Goal: Task Accomplishment & Management: Manage account settings

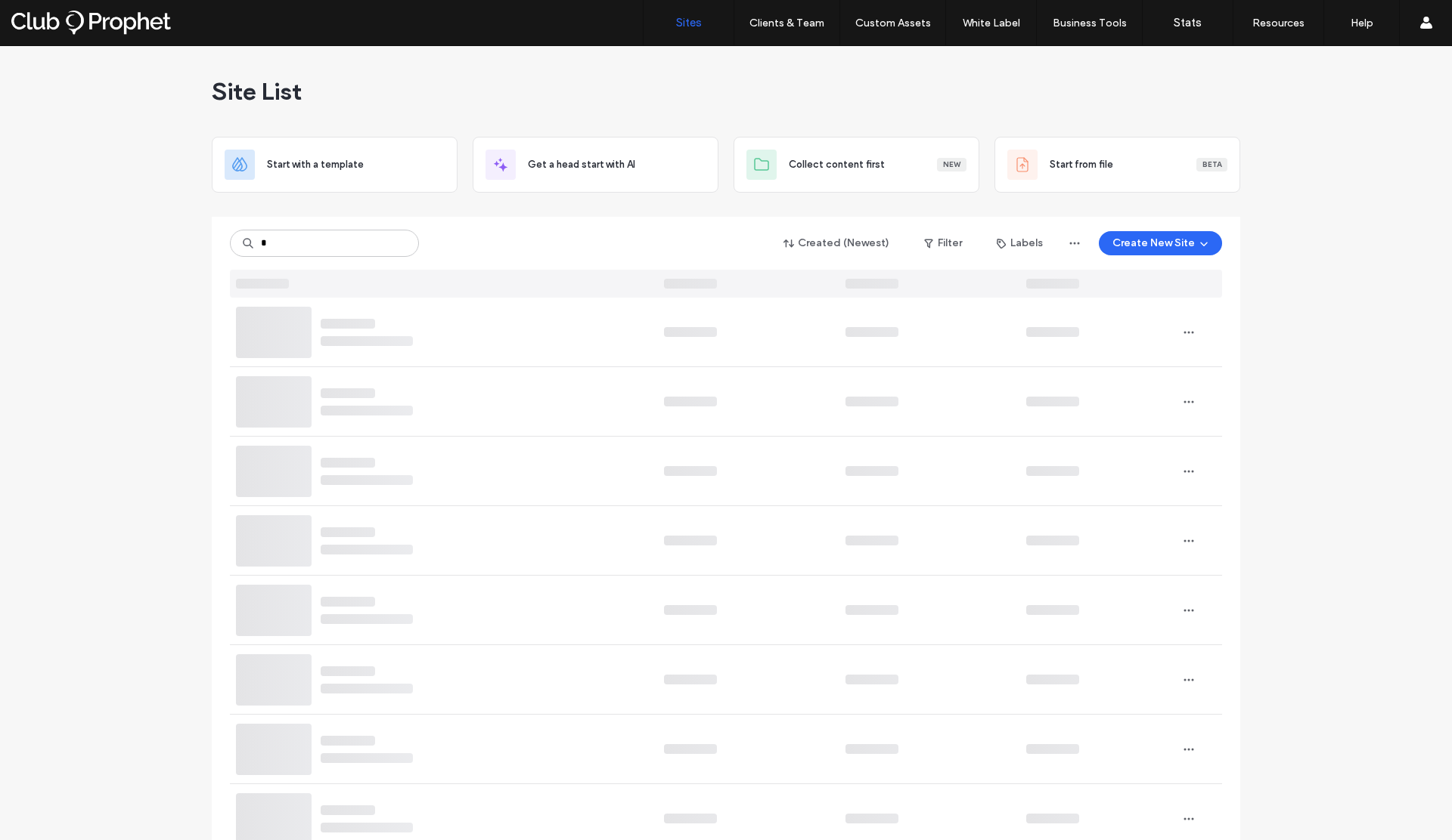
type input "*"
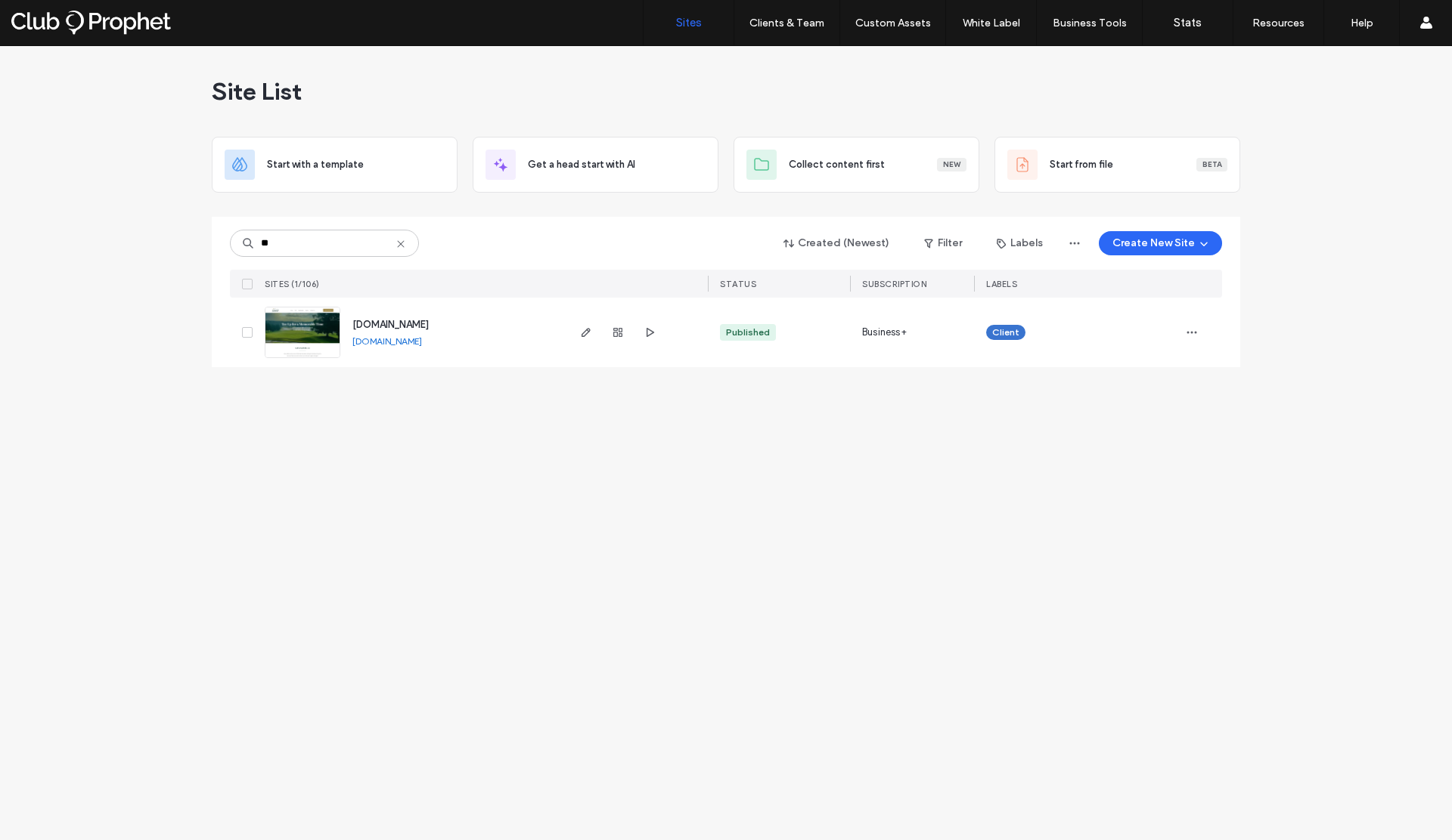
type input "**"
click at [422, 341] on link "www.countryclubgwinnett.com" at bounding box center [387, 341] width 70 height 12
click at [1195, 332] on use "button" at bounding box center [1192, 332] width 10 height 2
click at [1135, 430] on span "Assign Label" at bounding box center [1124, 429] width 55 height 15
click at [1073, 464] on button "Cancel" at bounding box center [1069, 466] width 52 height 18
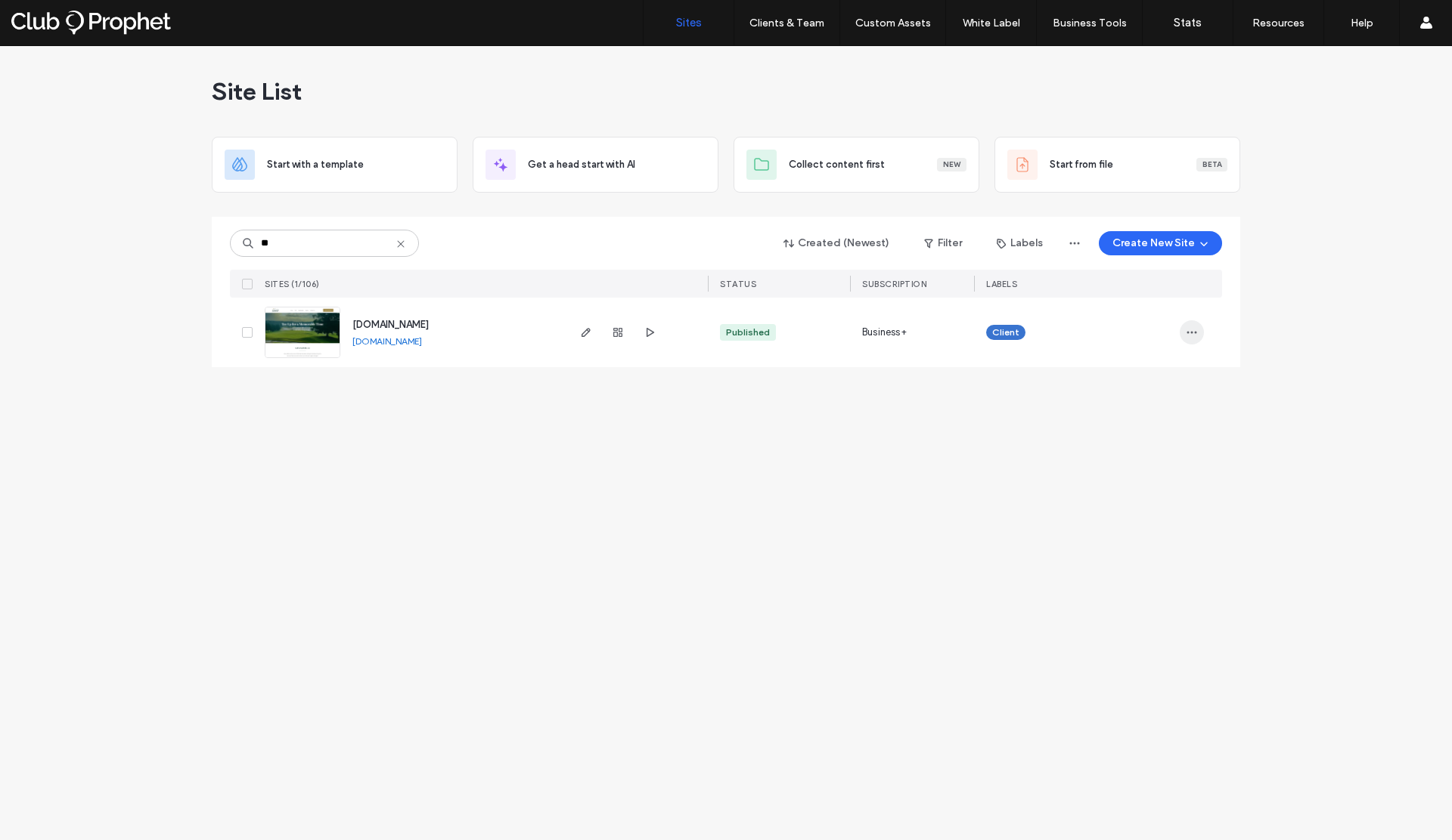
click at [1194, 333] on icon "button" at bounding box center [1191, 332] width 12 height 12
click at [246, 332] on icon at bounding box center [247, 332] width 5 height 5
click at [580, 333] on icon "button" at bounding box center [586, 332] width 12 height 12
type input "**"
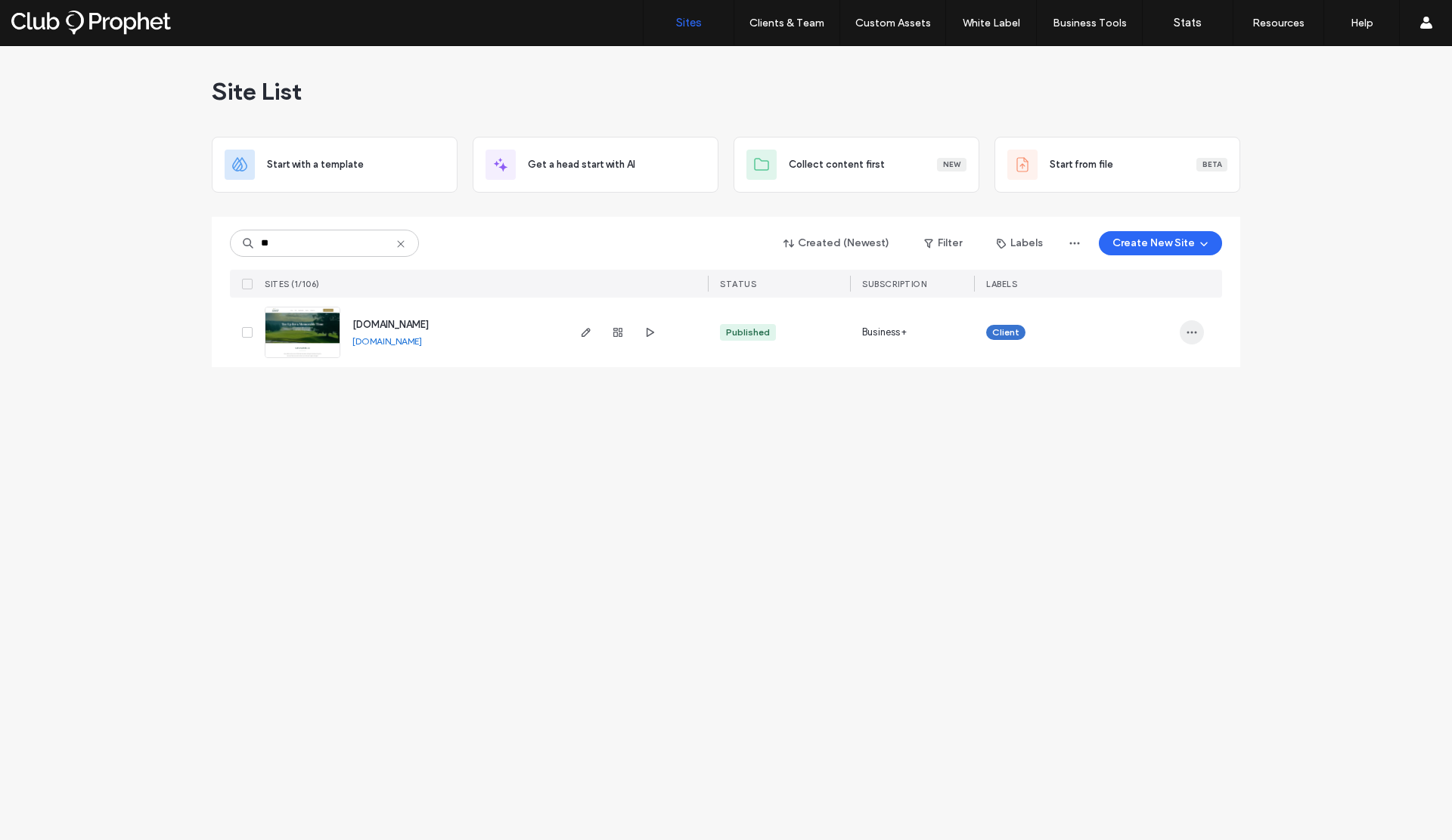
click at [1194, 330] on icon "button" at bounding box center [1191, 332] width 12 height 12
click at [1137, 517] on span "Delete Site" at bounding box center [1122, 524] width 50 height 15
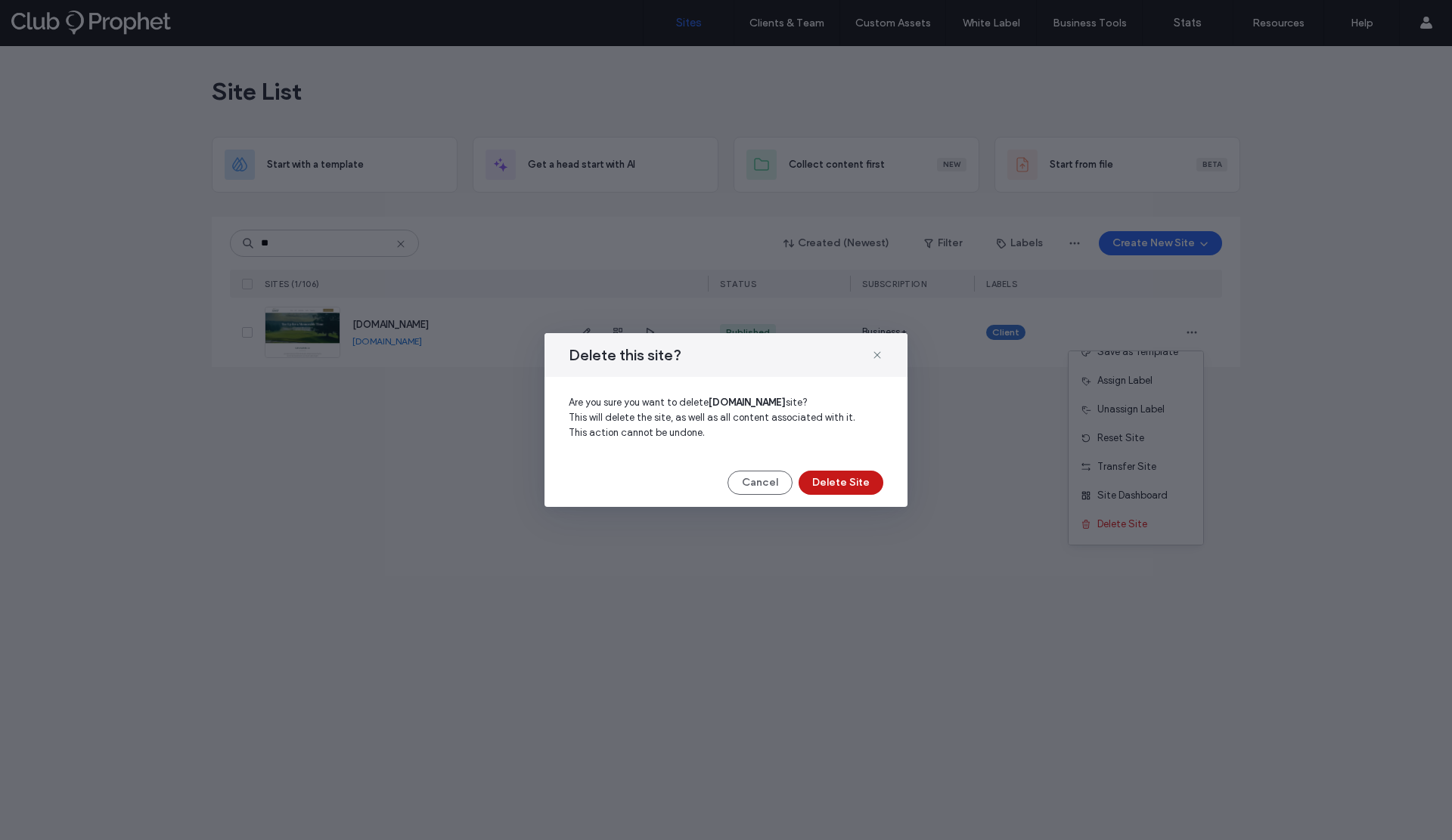
click at [845, 484] on button "Delete Site" at bounding box center [840, 482] width 85 height 24
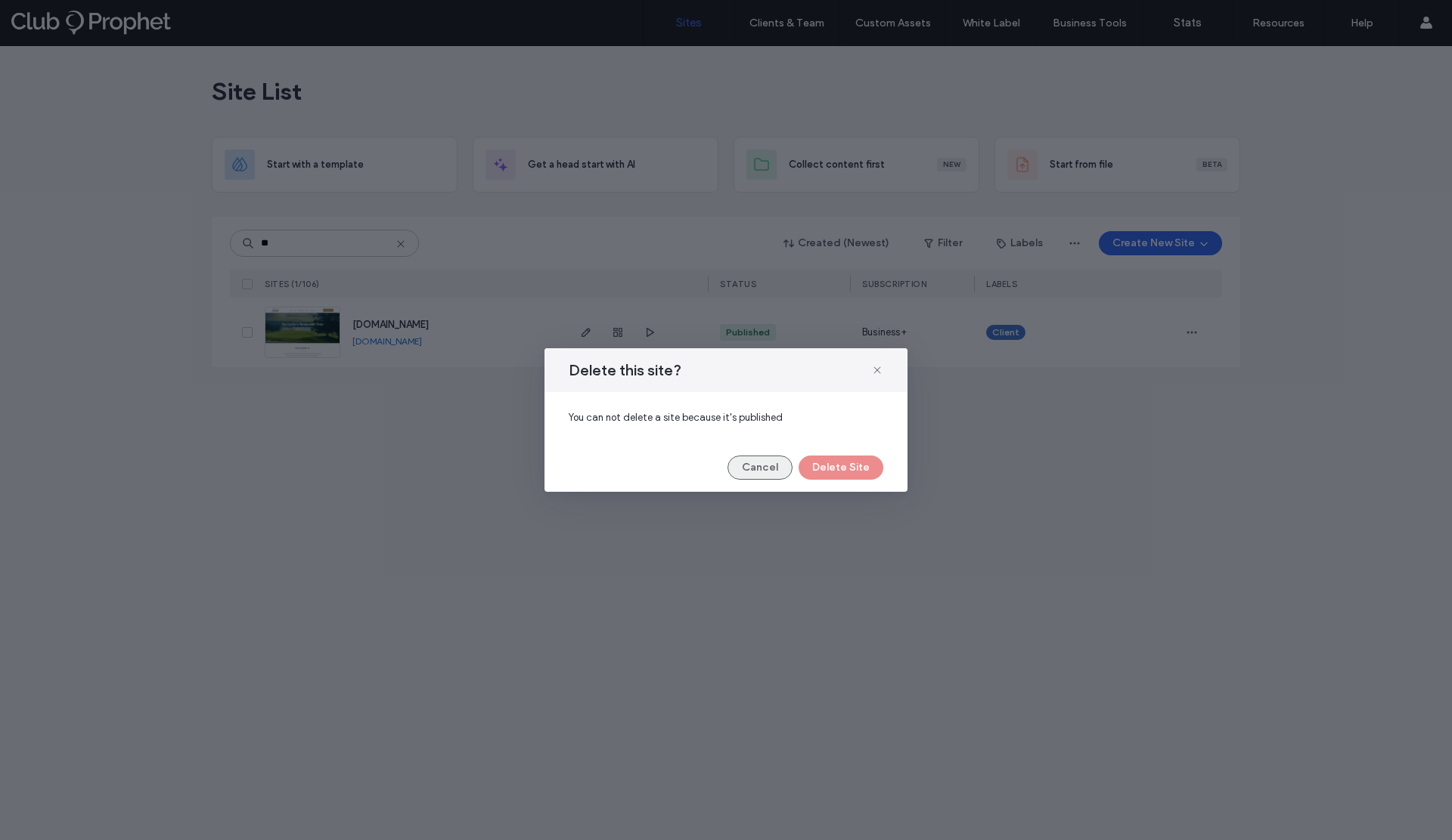
click at [731, 470] on div "Cancel Delete Site" at bounding box center [726, 467] width 314 height 24
click at [751, 468] on button "Cancel" at bounding box center [760, 467] width 65 height 24
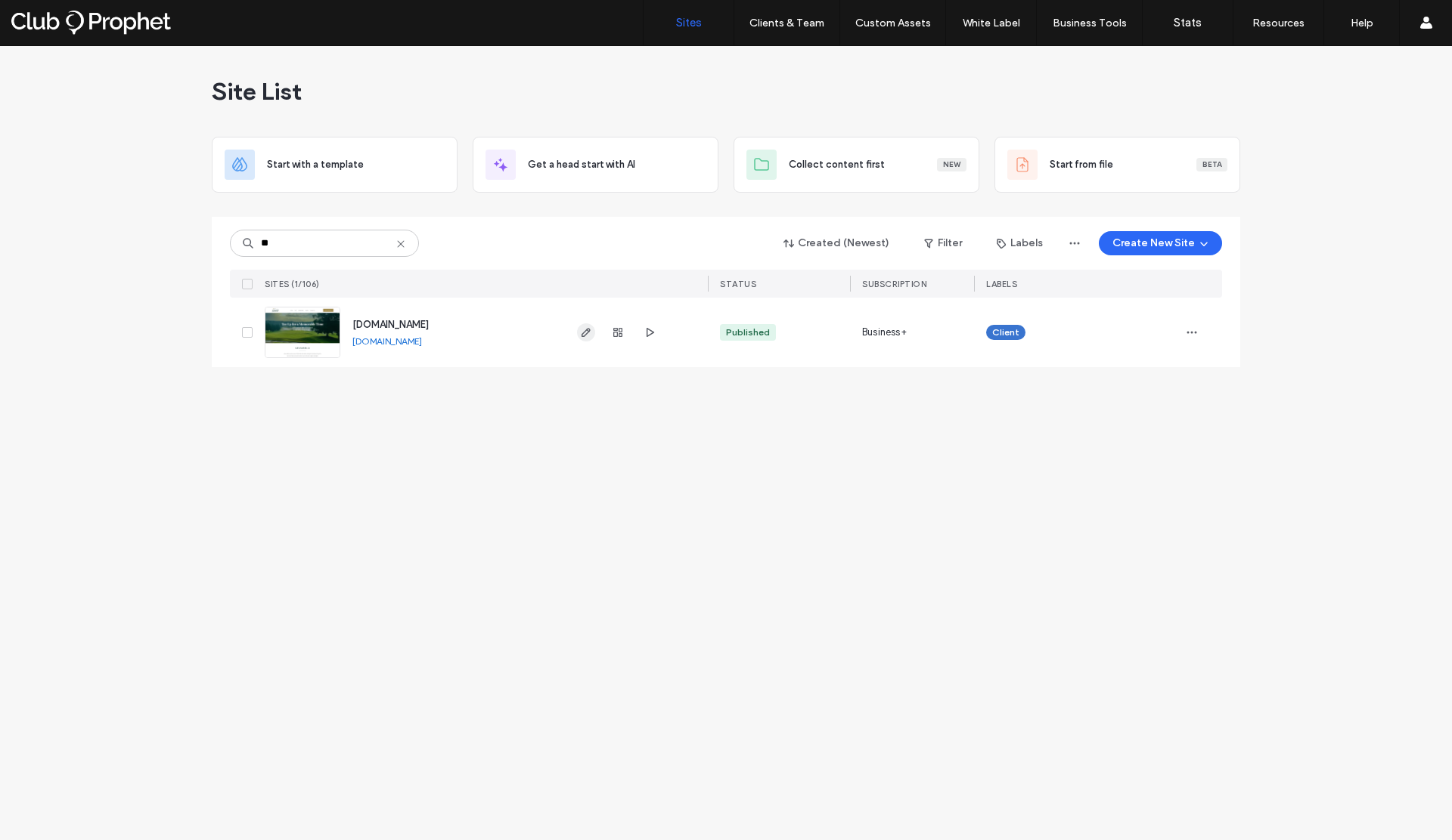
click at [580, 334] on icon "button" at bounding box center [586, 332] width 12 height 12
type input "**"
click at [1195, 334] on icon "button" at bounding box center [1191, 332] width 12 height 12
click at [1132, 525] on span "Delete Site" at bounding box center [1122, 524] width 50 height 15
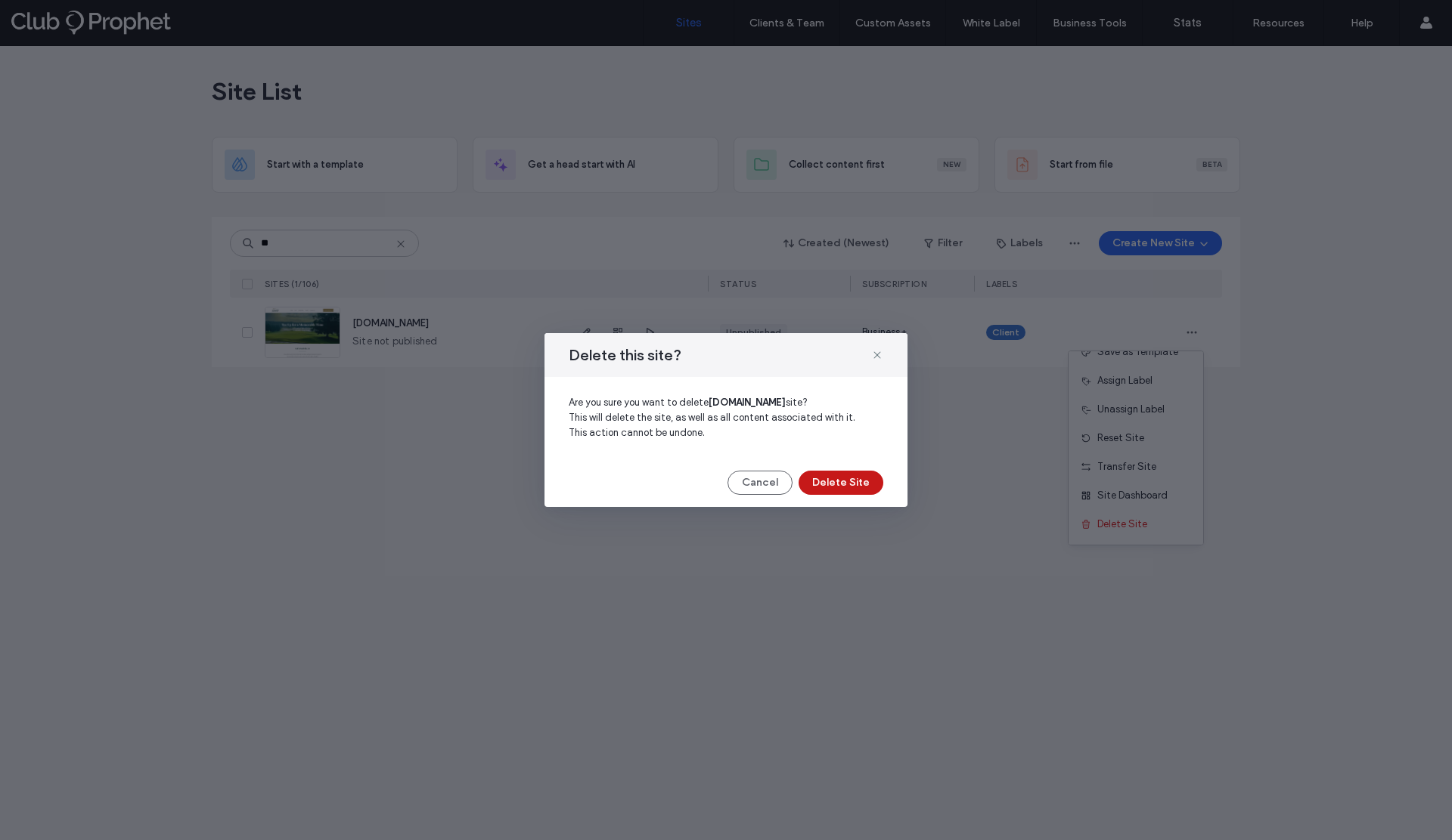
click at [855, 483] on button "Delete Site" at bounding box center [840, 482] width 85 height 24
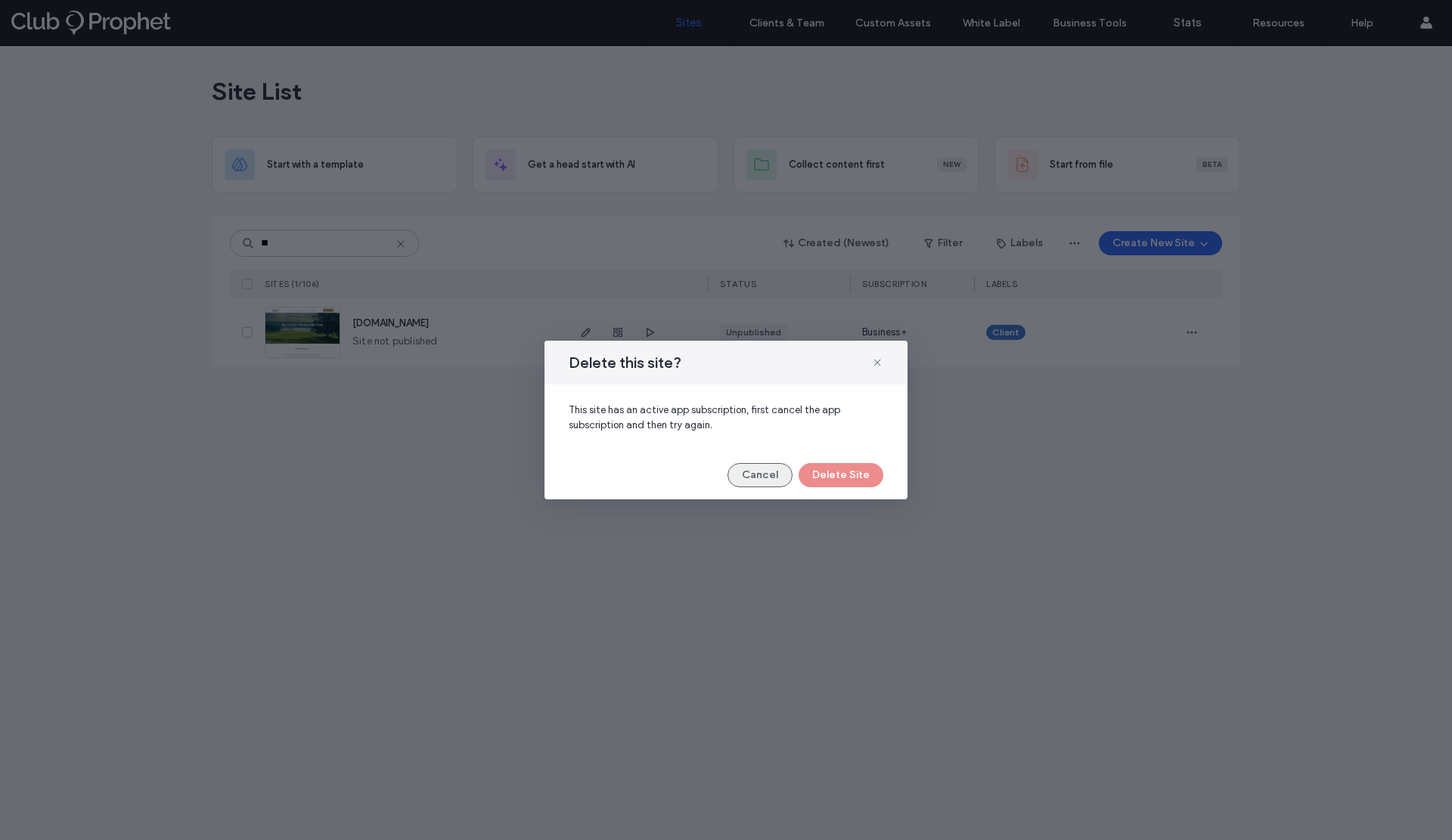
click at [761, 478] on button "Cancel" at bounding box center [760, 475] width 65 height 24
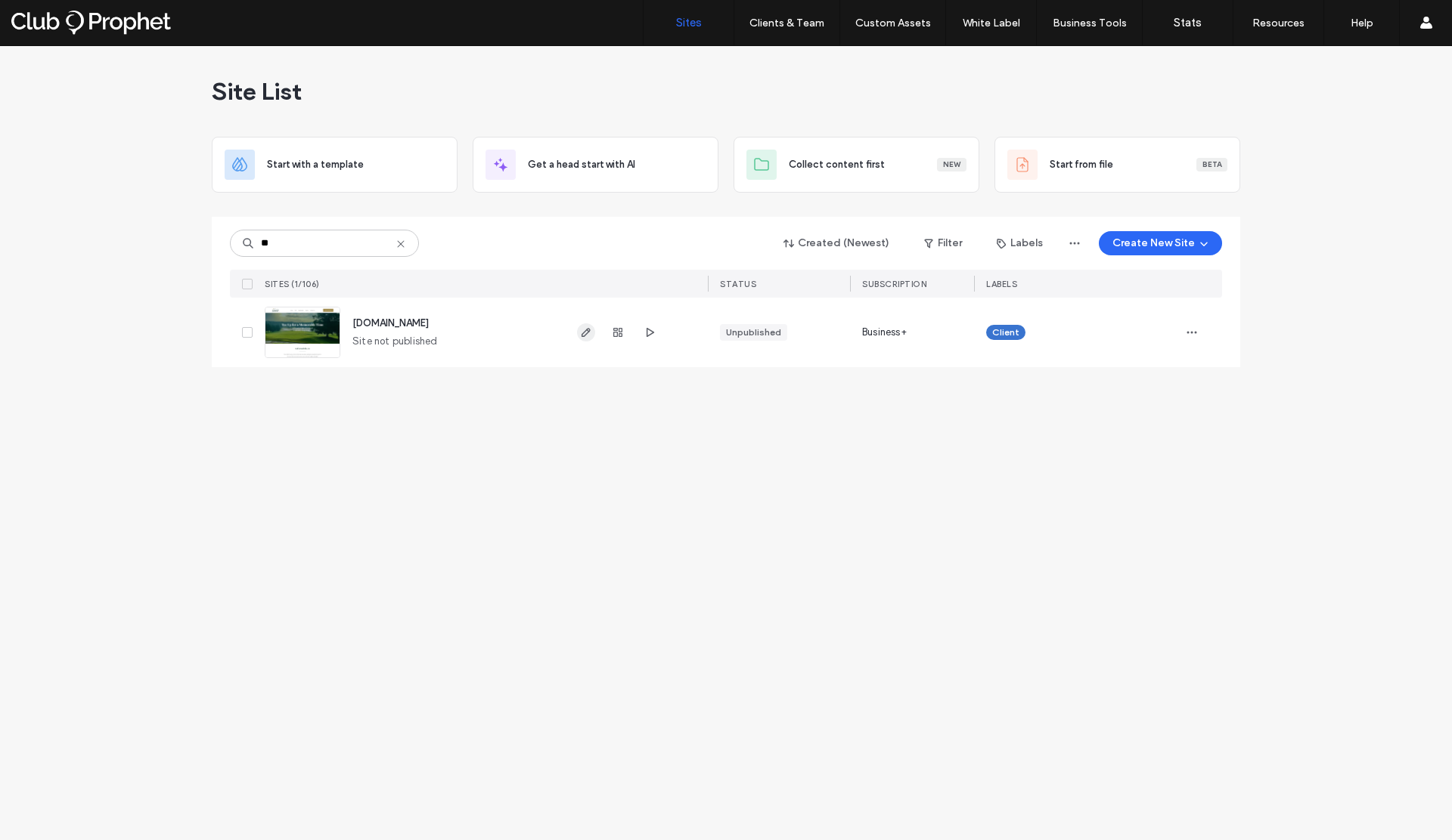
click at [588, 336] on icon "button" at bounding box center [586, 332] width 12 height 12
type input "**"
click at [1198, 333] on span "button" at bounding box center [1191, 332] width 24 height 24
click at [1130, 515] on div "Delete Site" at bounding box center [1136, 524] width 135 height 29
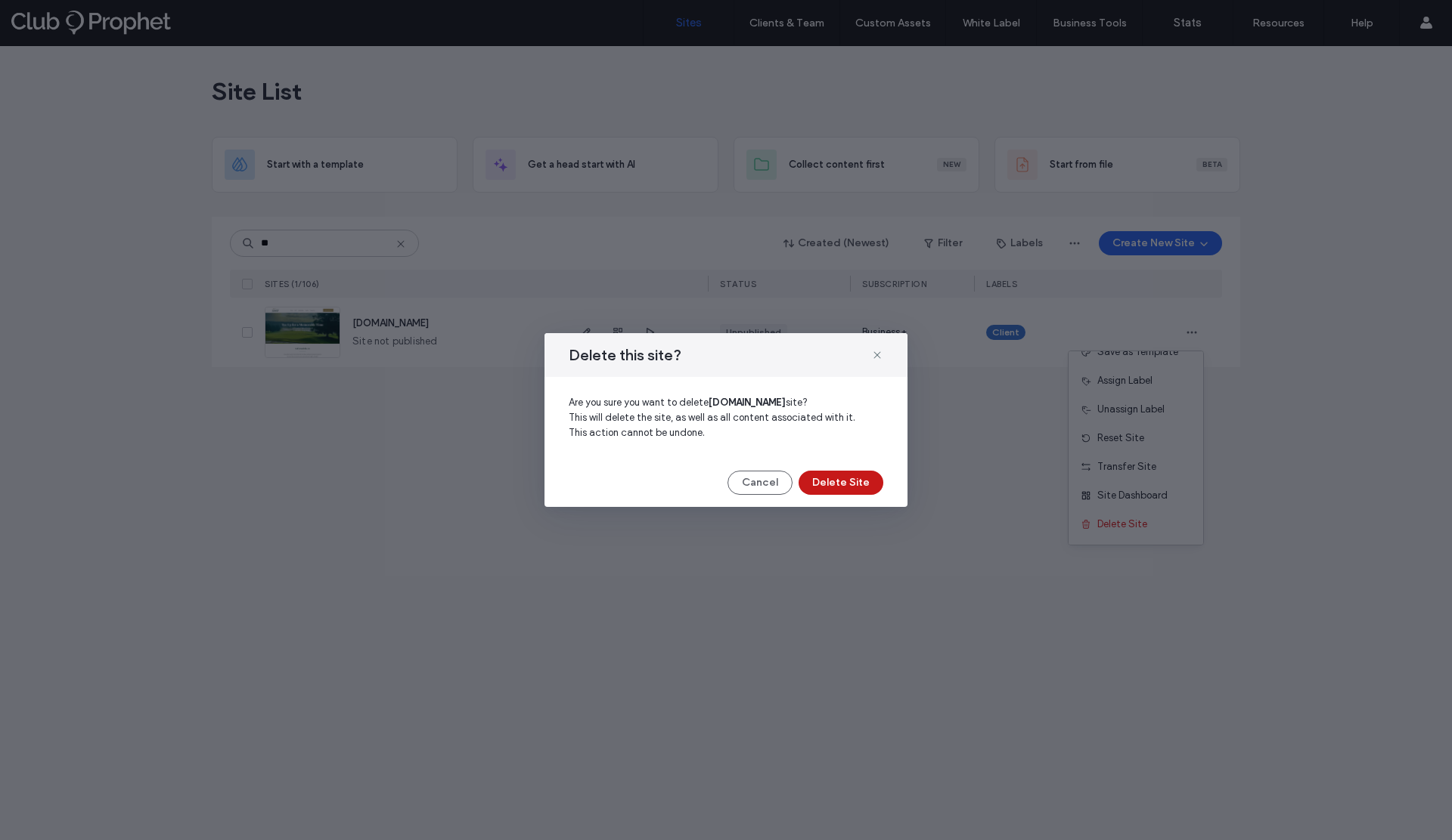
click at [859, 483] on button "Delete Site" at bounding box center [840, 482] width 85 height 24
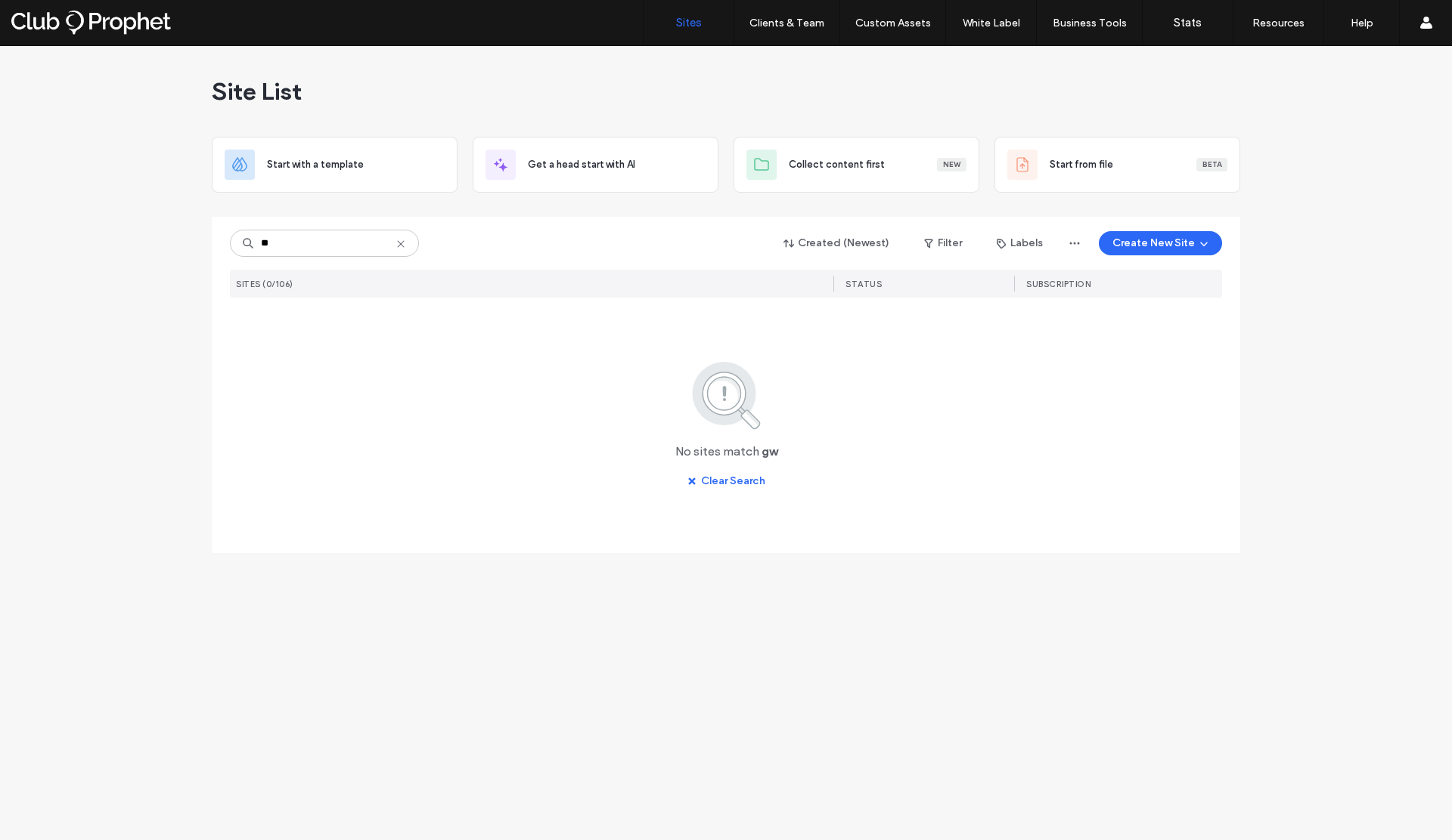
click at [398, 239] on icon at bounding box center [401, 244] width 12 height 12
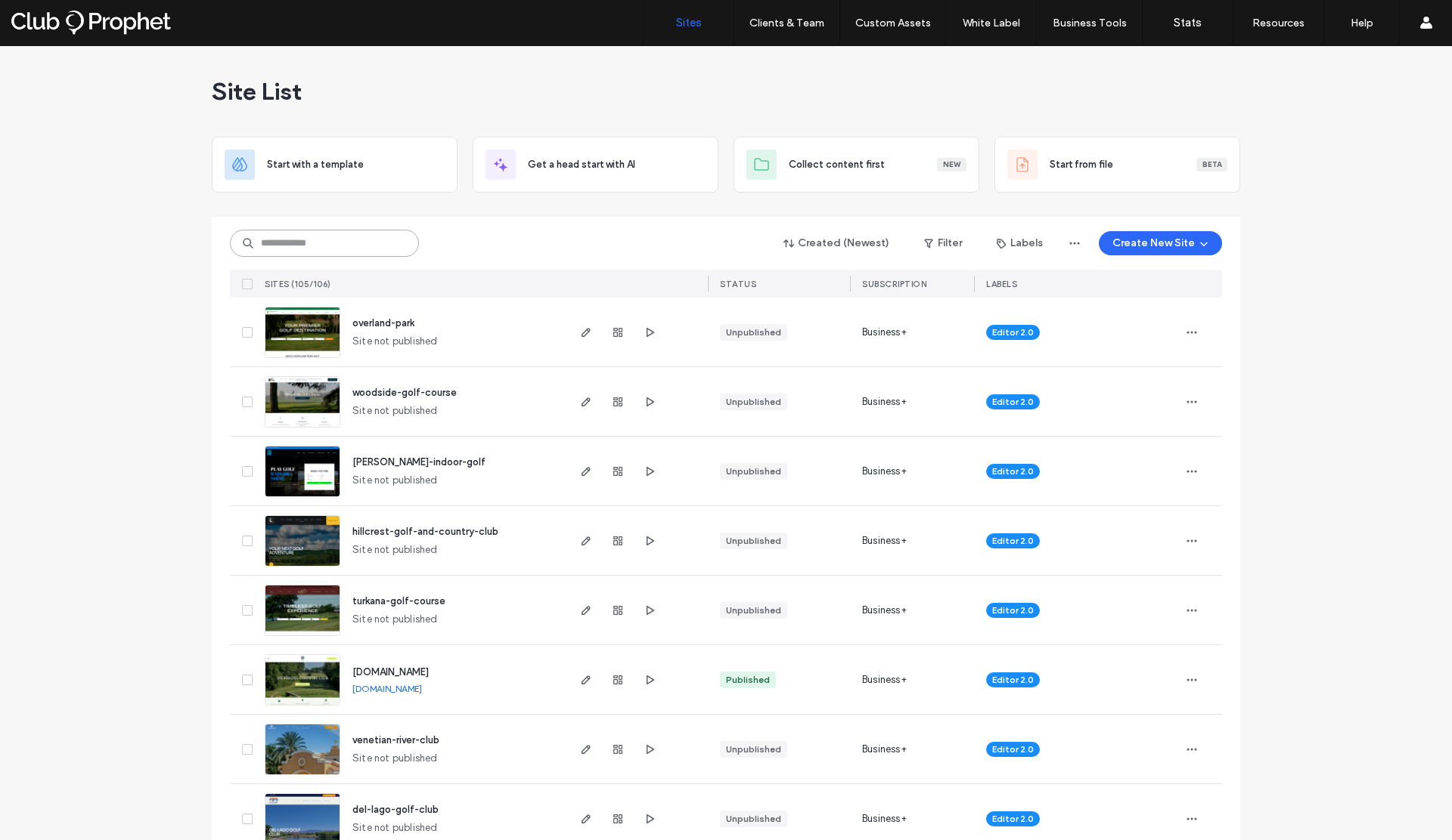
scroll to position [4727, 0]
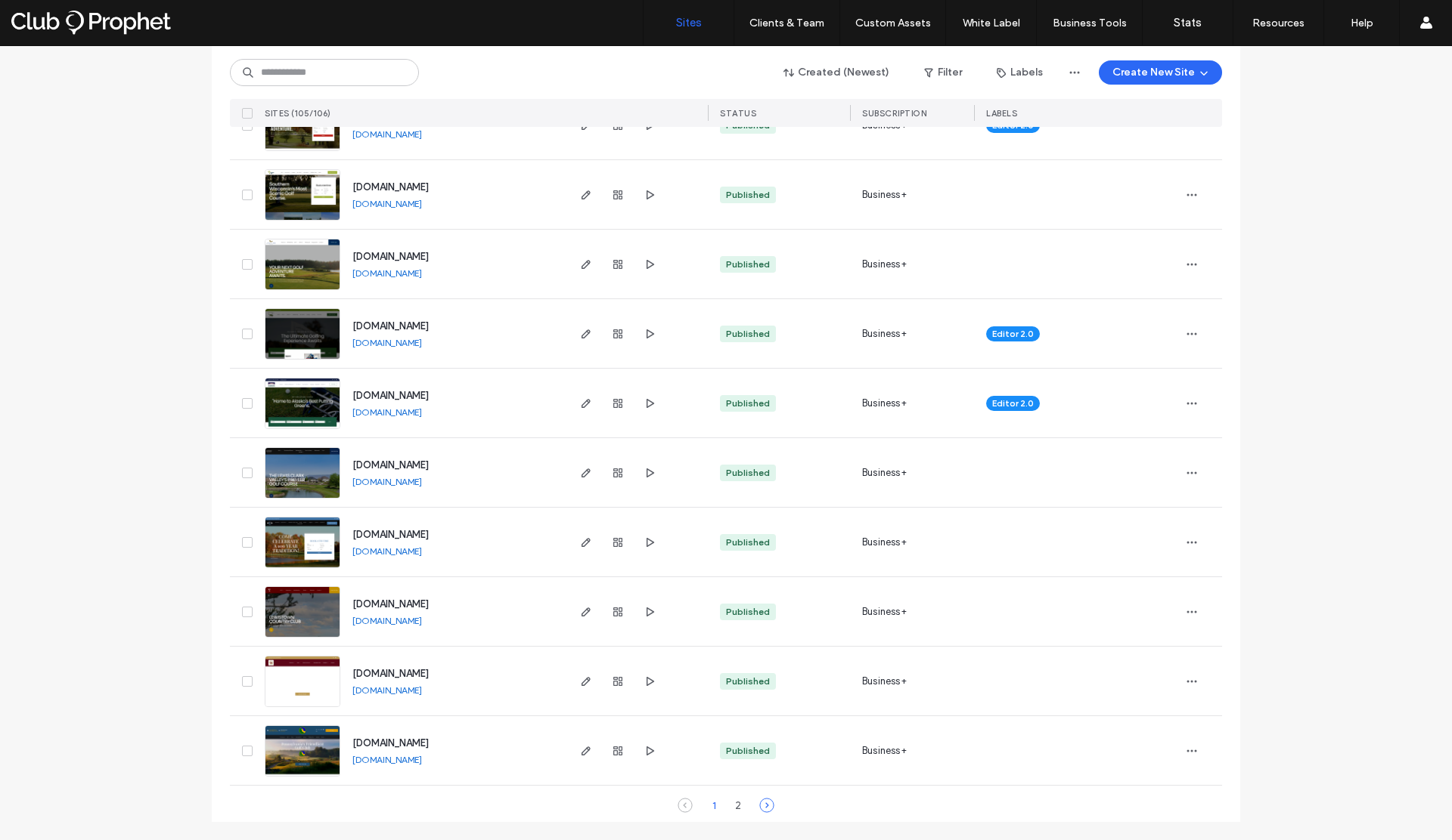
click at [760, 804] on icon at bounding box center [766, 805] width 15 height 15
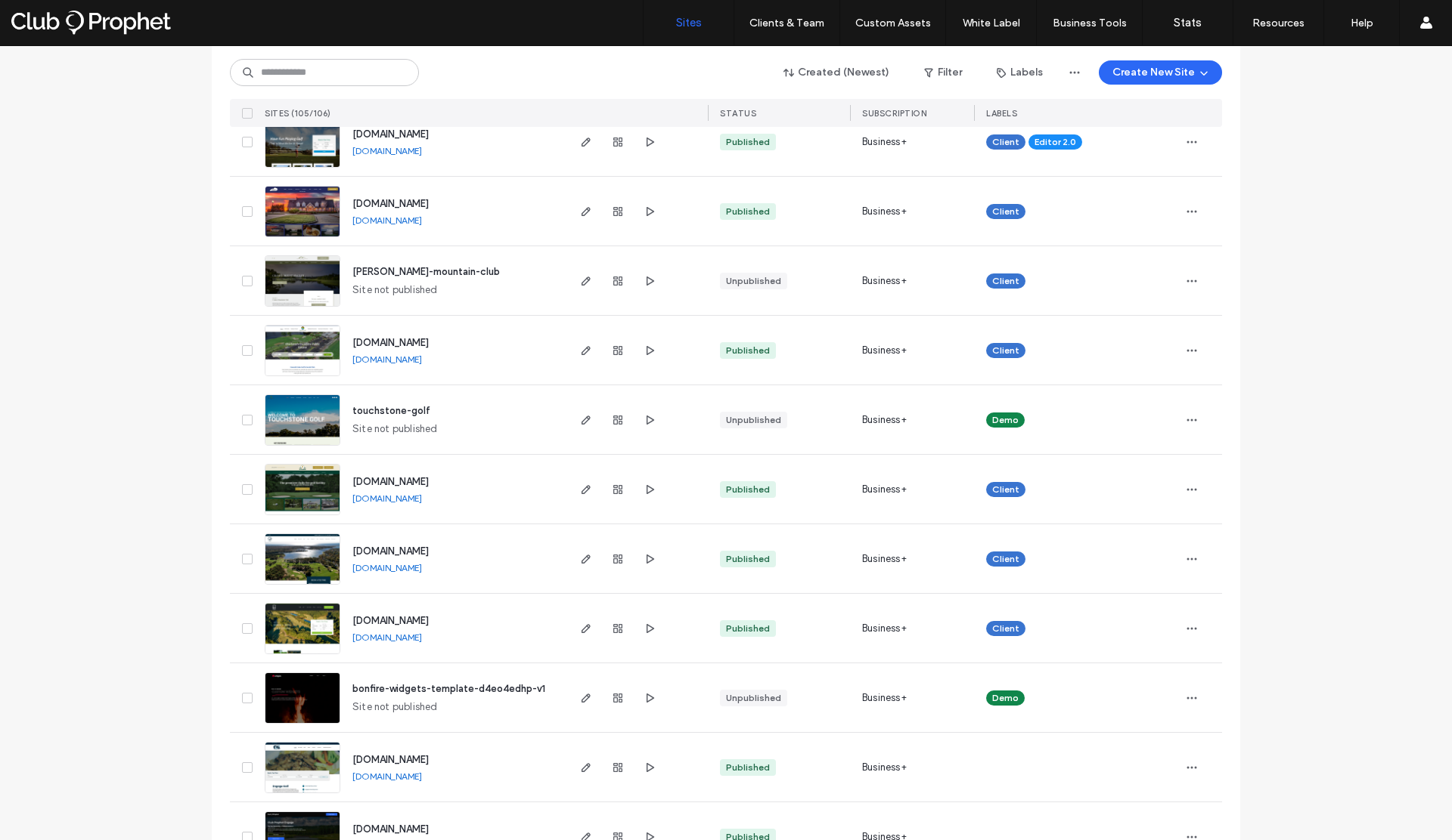
scroll to position [1598, 0]
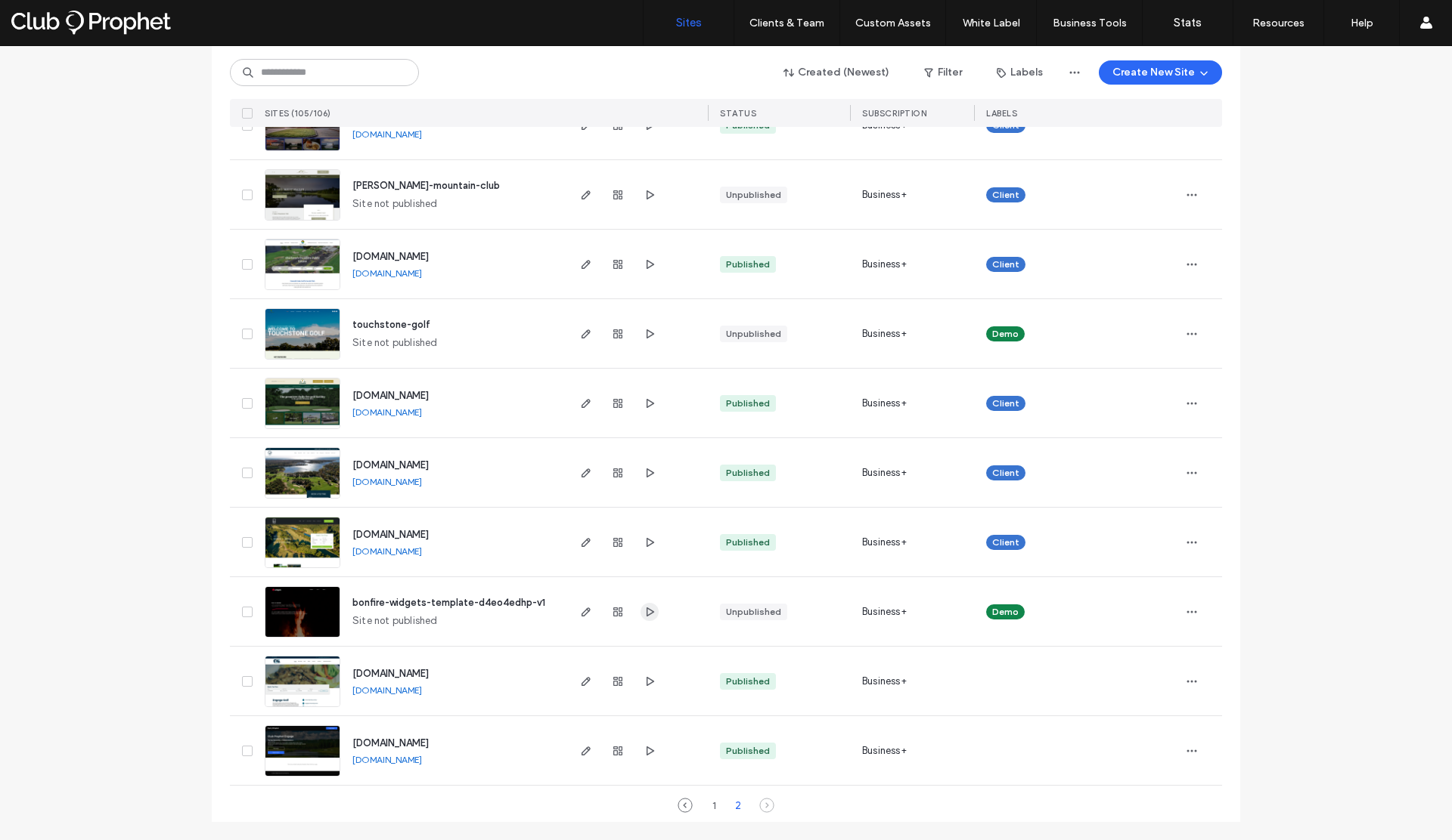
click at [647, 608] on icon "button" at bounding box center [649, 612] width 12 height 12
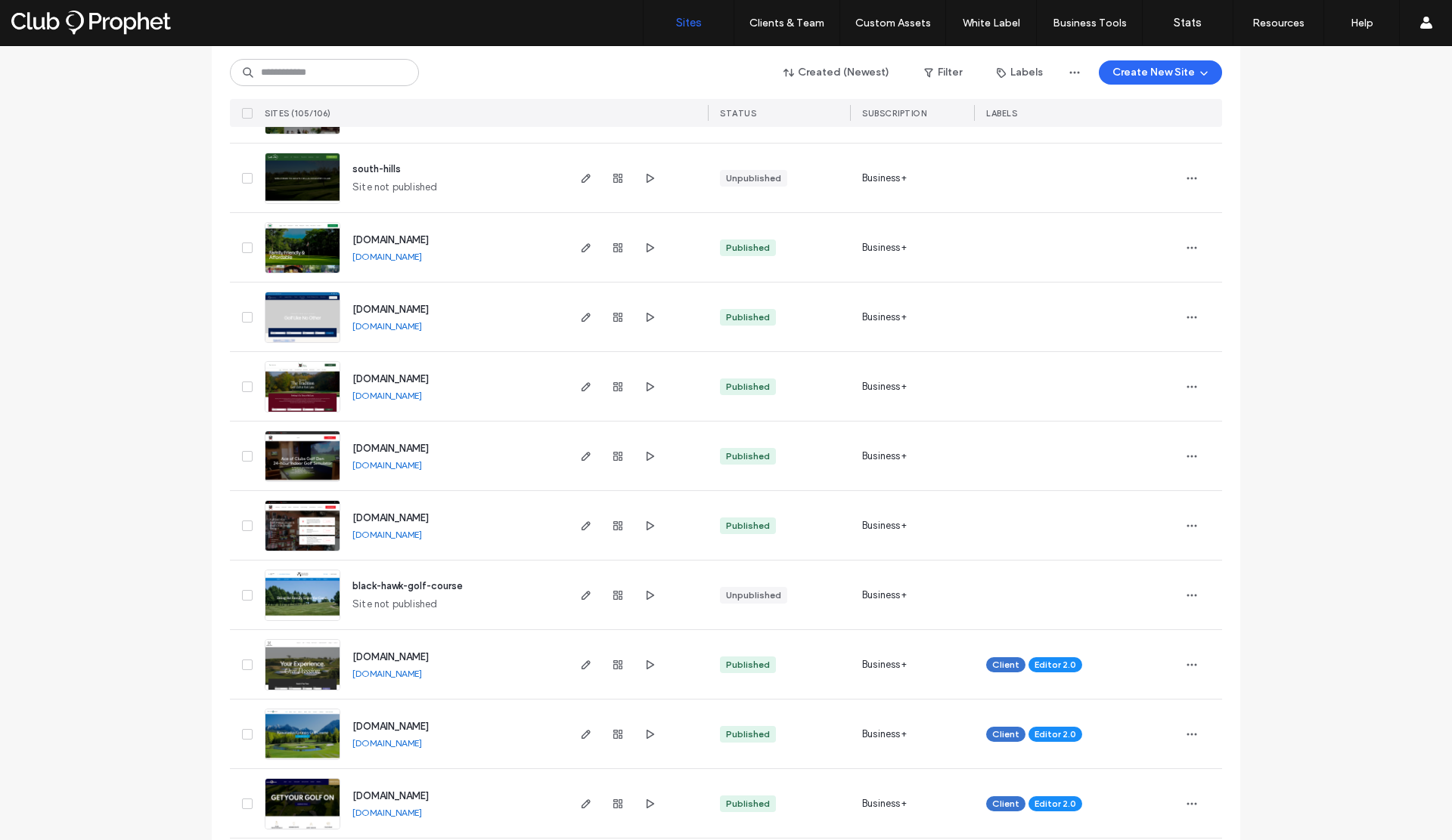
scroll to position [0, 0]
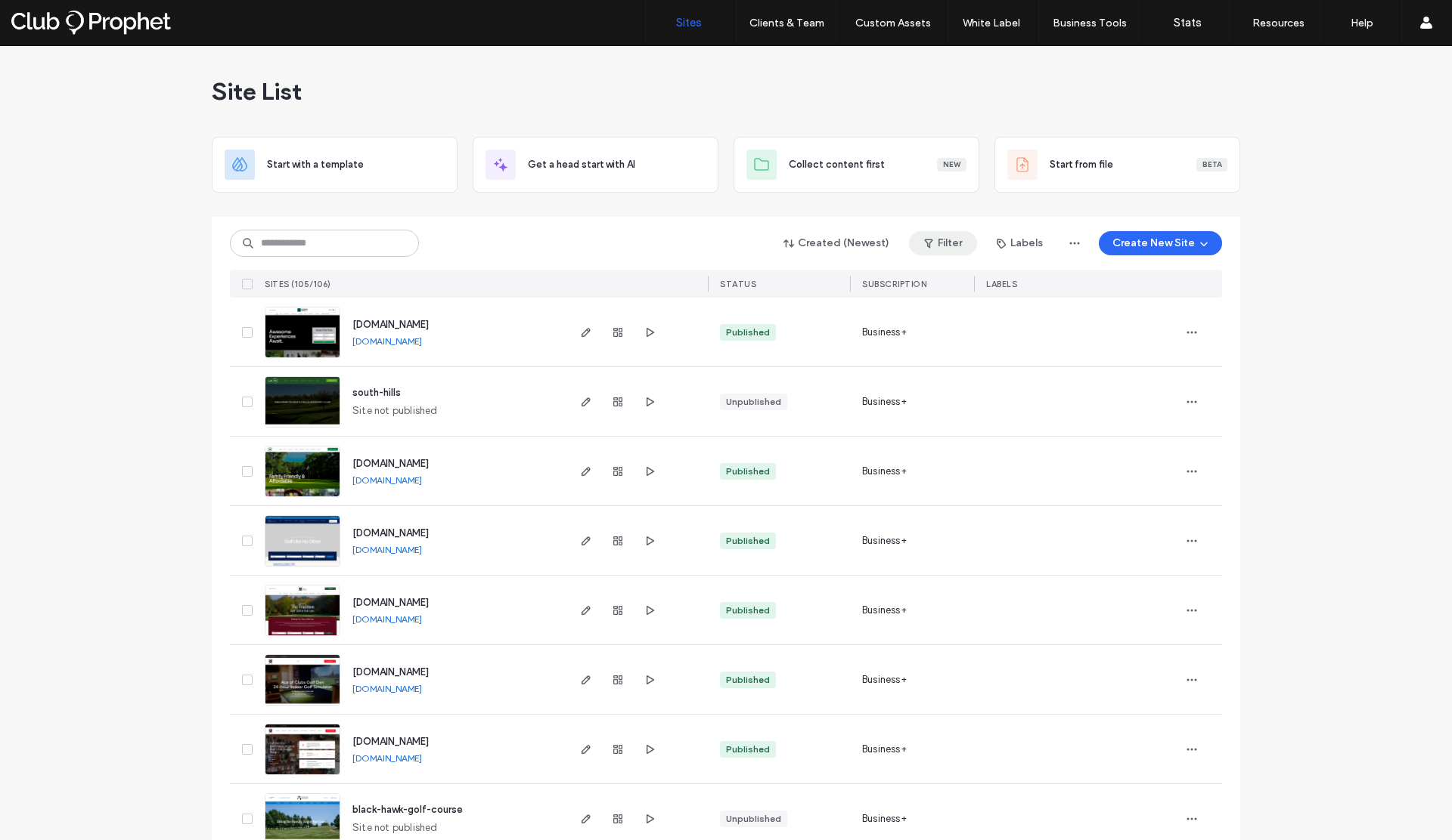
click at [952, 244] on button "Filter" at bounding box center [942, 243] width 68 height 24
click at [788, 285] on div "Published" at bounding box center [825, 281] width 115 height 13
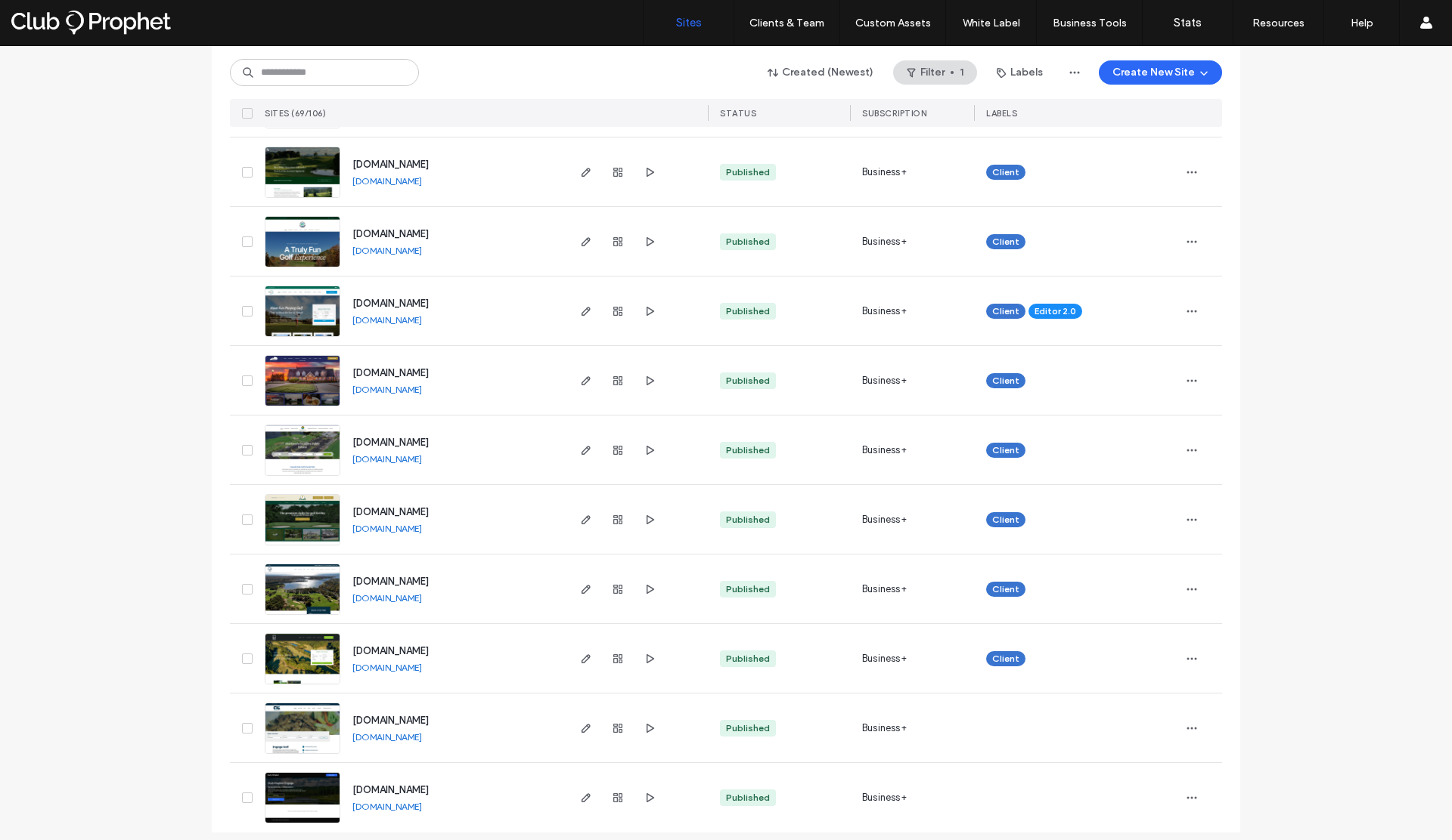
scroll to position [4273, 0]
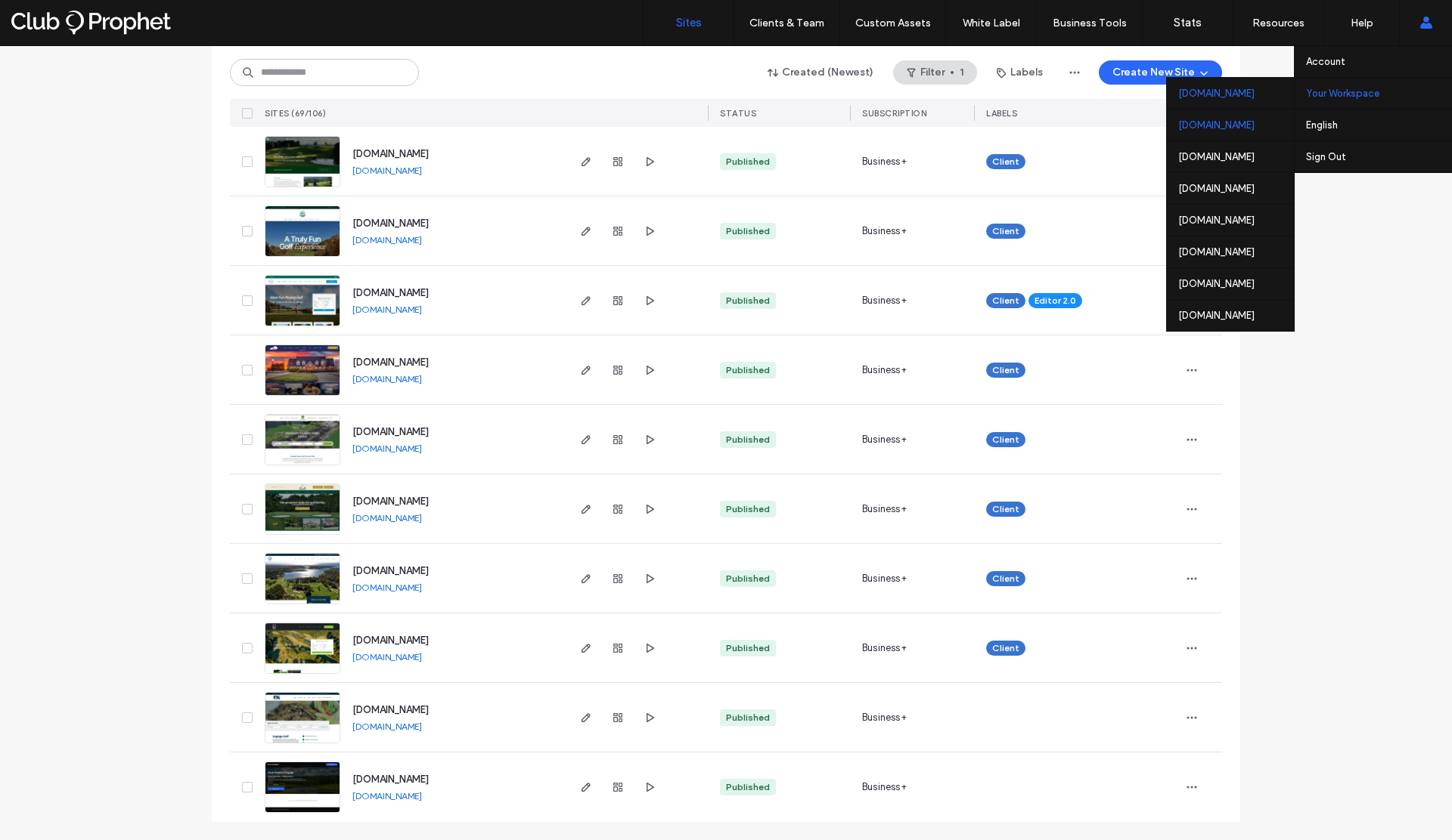
click at [1166, 125] on div "[DOMAIN_NAME]" at bounding box center [1230, 124] width 127 height 32
